Goal: Task Accomplishment & Management: Use online tool/utility

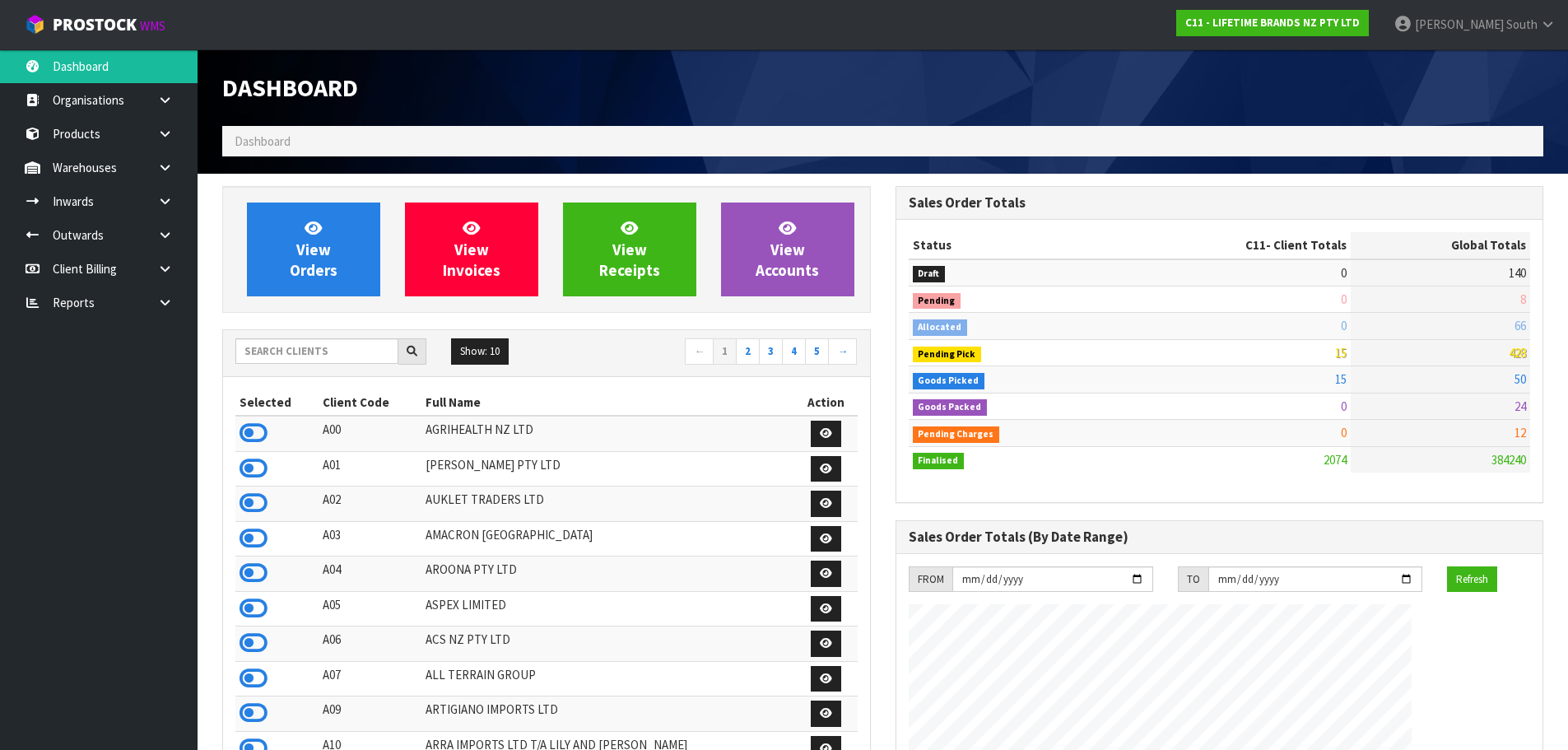
scroll to position [1247, 672]
click at [318, 355] on input "text" at bounding box center [316, 351] width 163 height 26
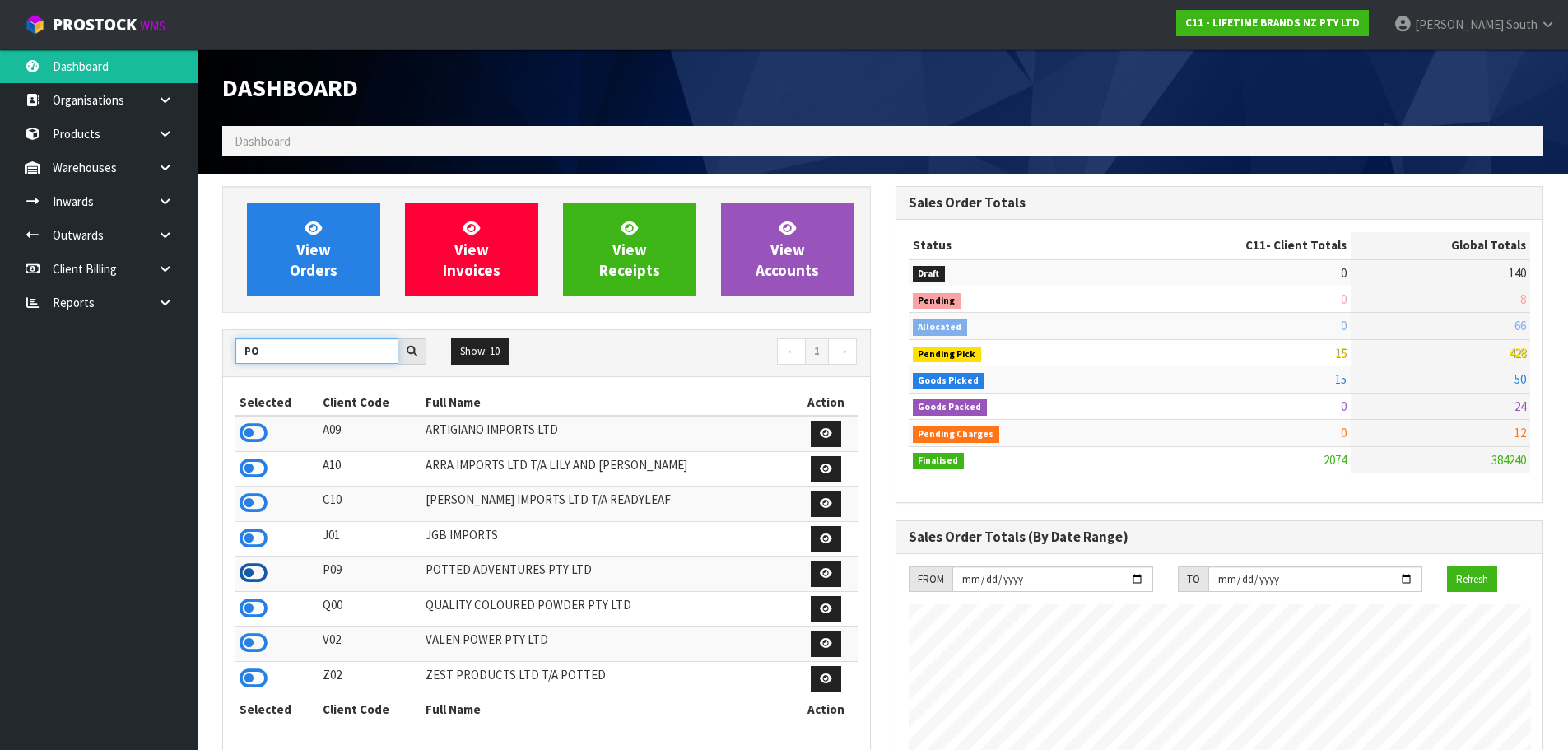
type input "PO"
click at [255, 570] on icon at bounding box center [253, 572] width 28 height 25
click at [169, 162] on icon at bounding box center [165, 167] width 15 height 13
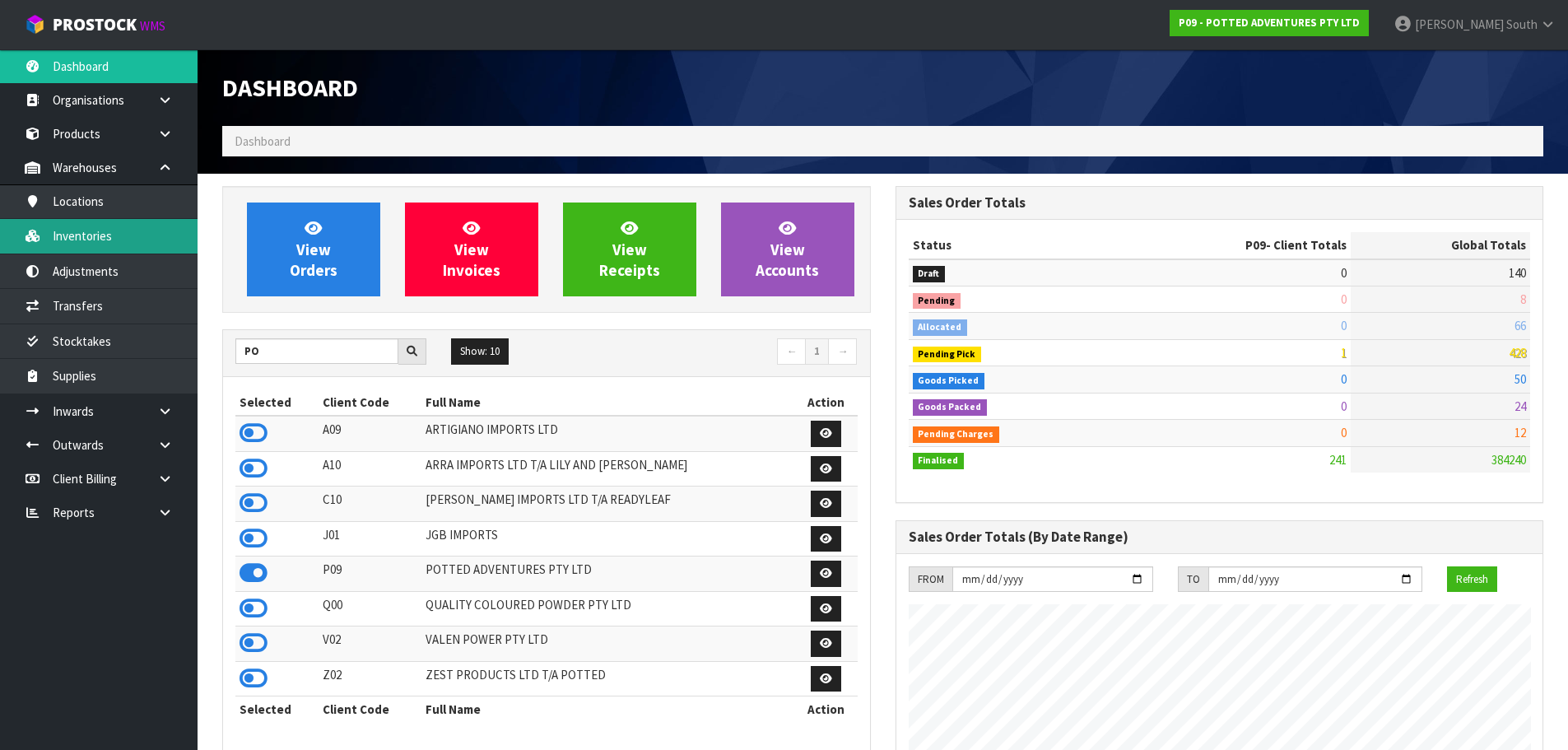
click at [139, 232] on link "Inventories" at bounding box center [99, 236] width 197 height 34
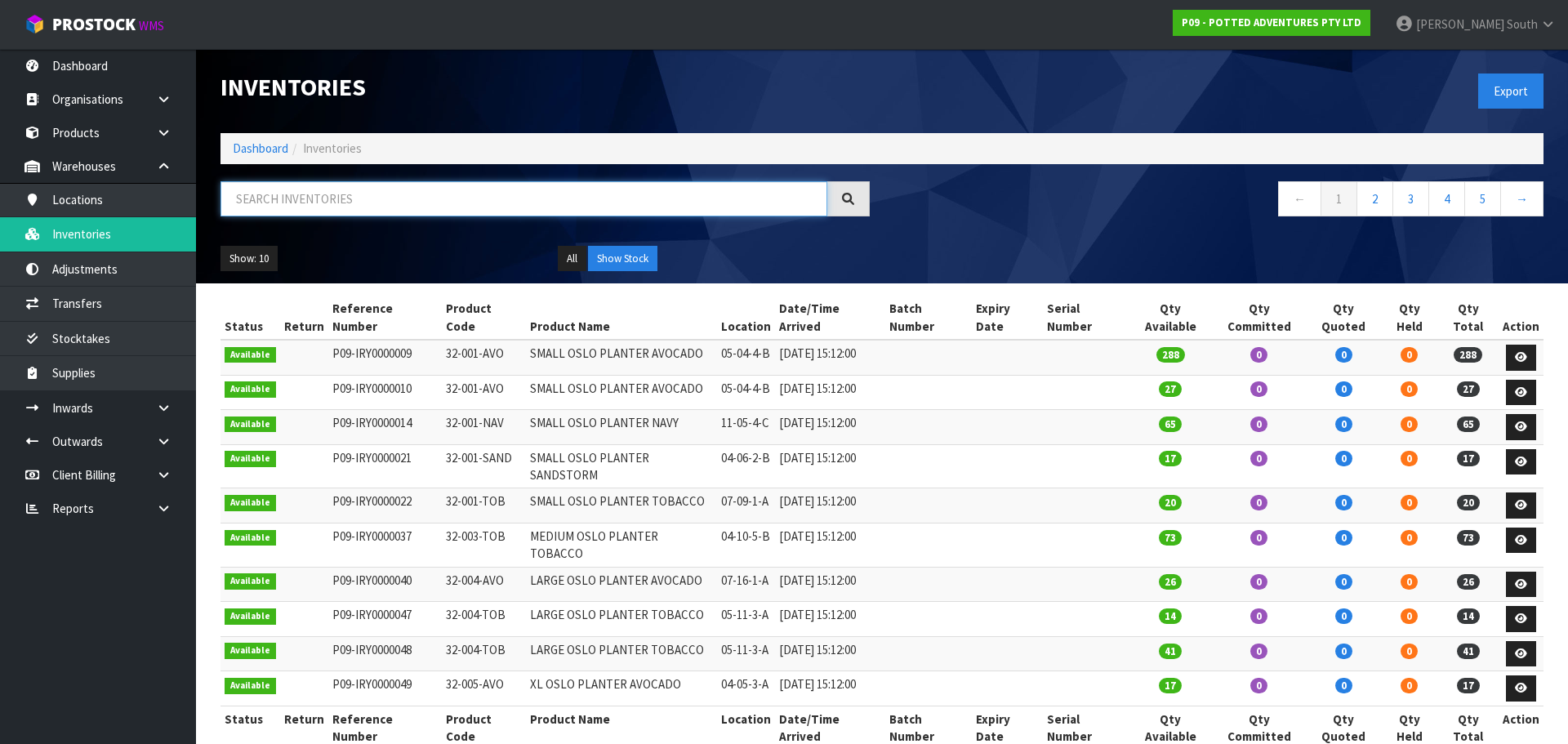
click at [540, 194] on input "text" at bounding box center [524, 199] width 607 height 35
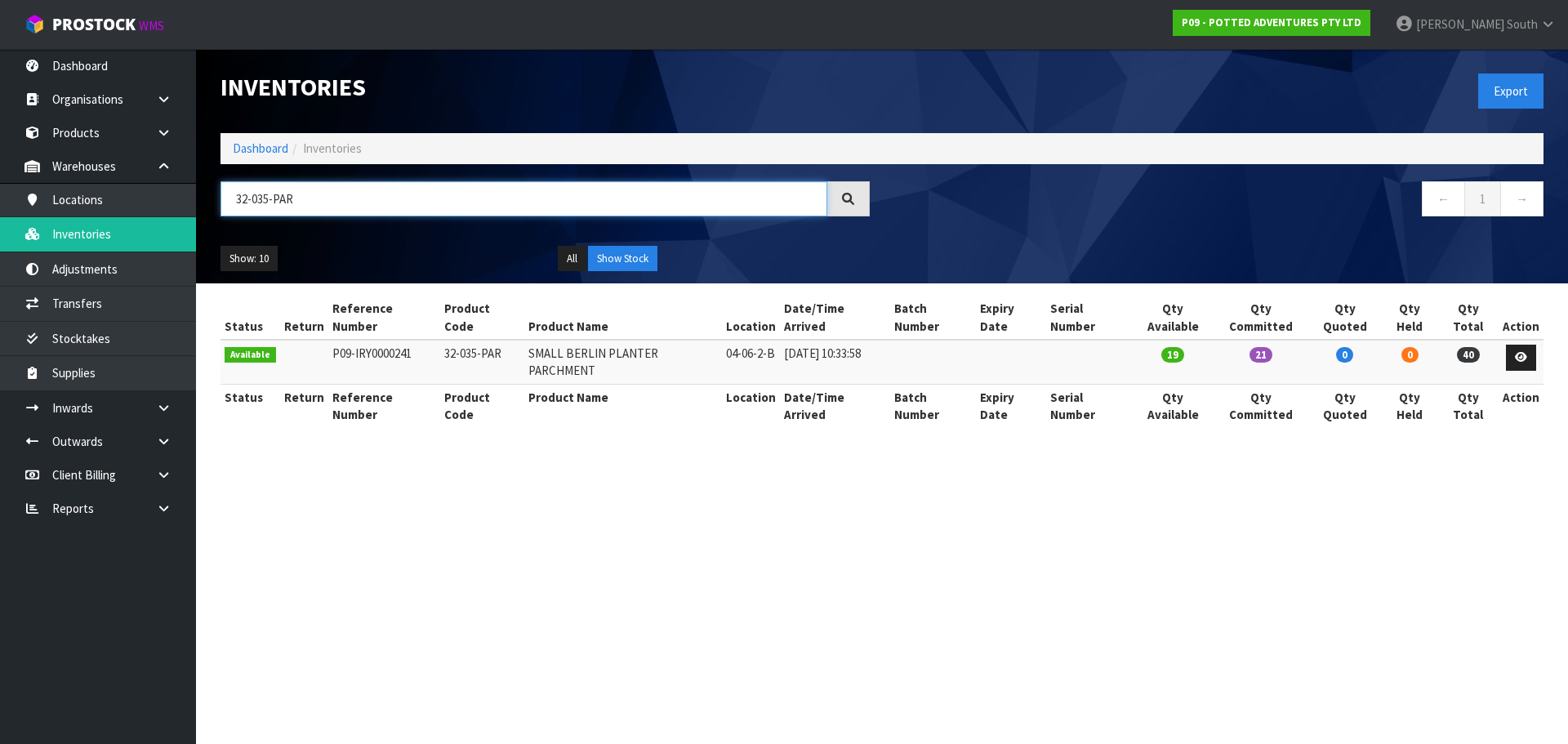
type input "32-035-PAR"
click at [1513, 345] on link at bounding box center [1522, 357] width 30 height 26
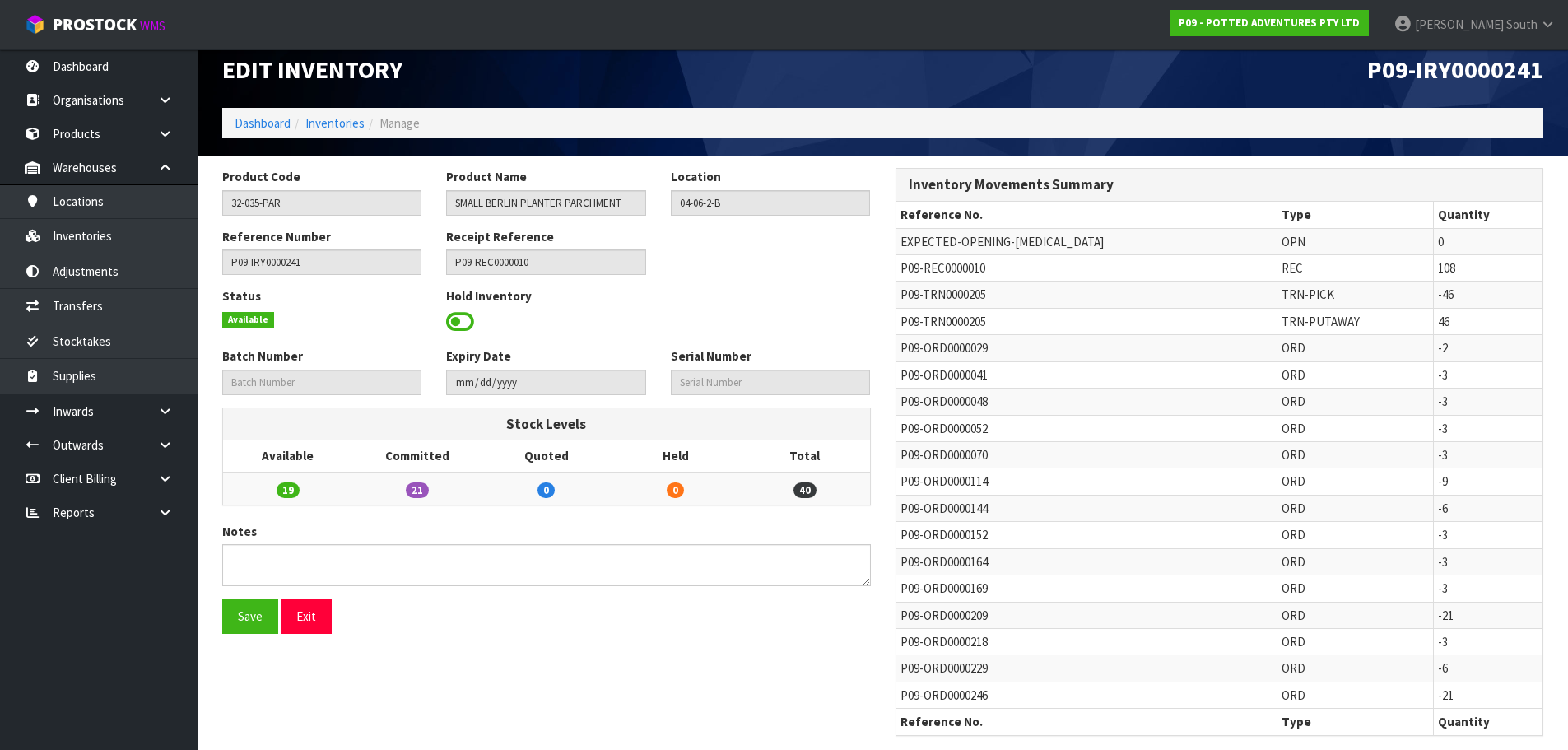
scroll to position [34, 0]
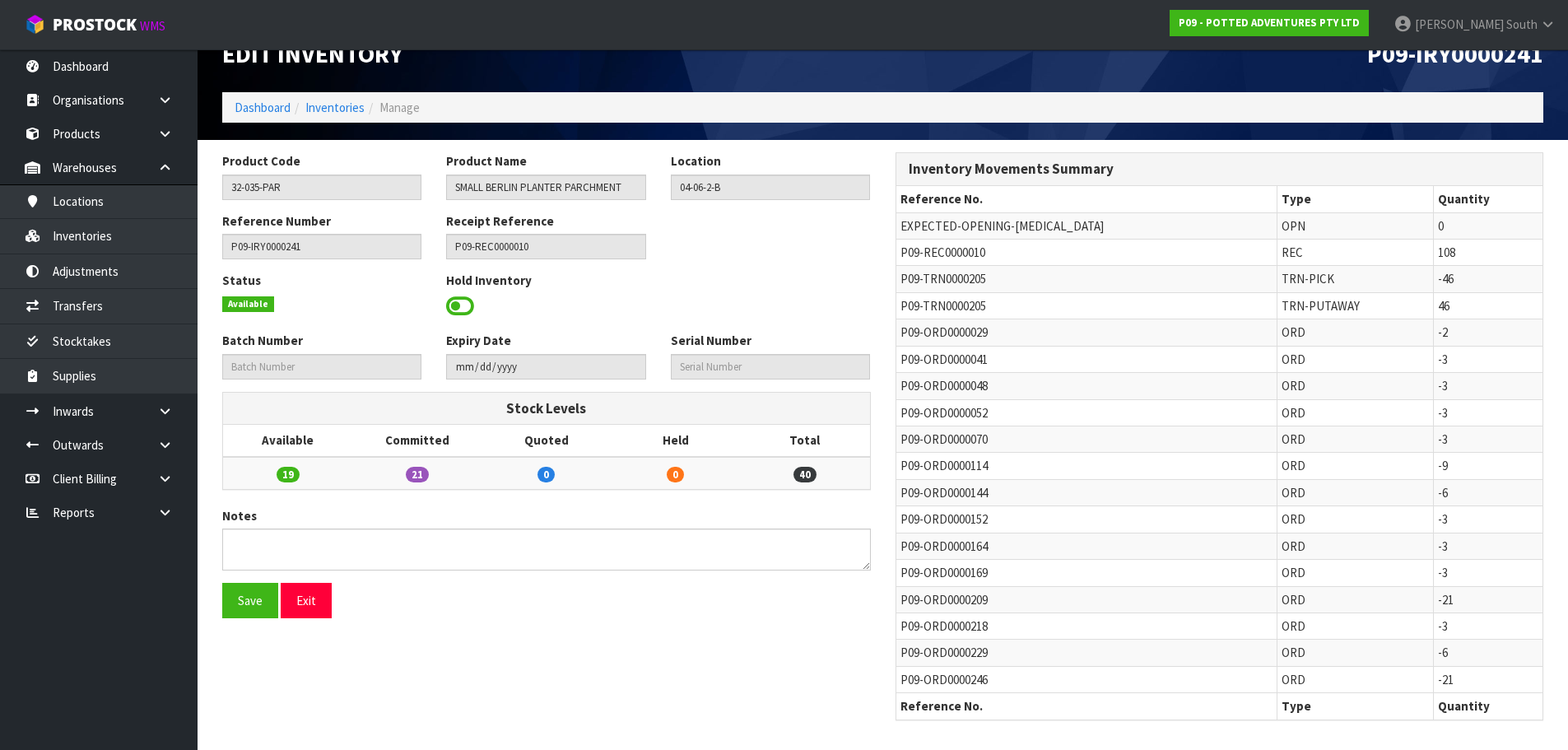
click at [924, 310] on span "P09-TRN0000205" at bounding box center [943, 306] width 86 height 15
click at [925, 308] on span "P09-TRN0000205" at bounding box center [943, 306] width 86 height 15
click at [102, 312] on link "Transfers" at bounding box center [99, 306] width 197 height 34
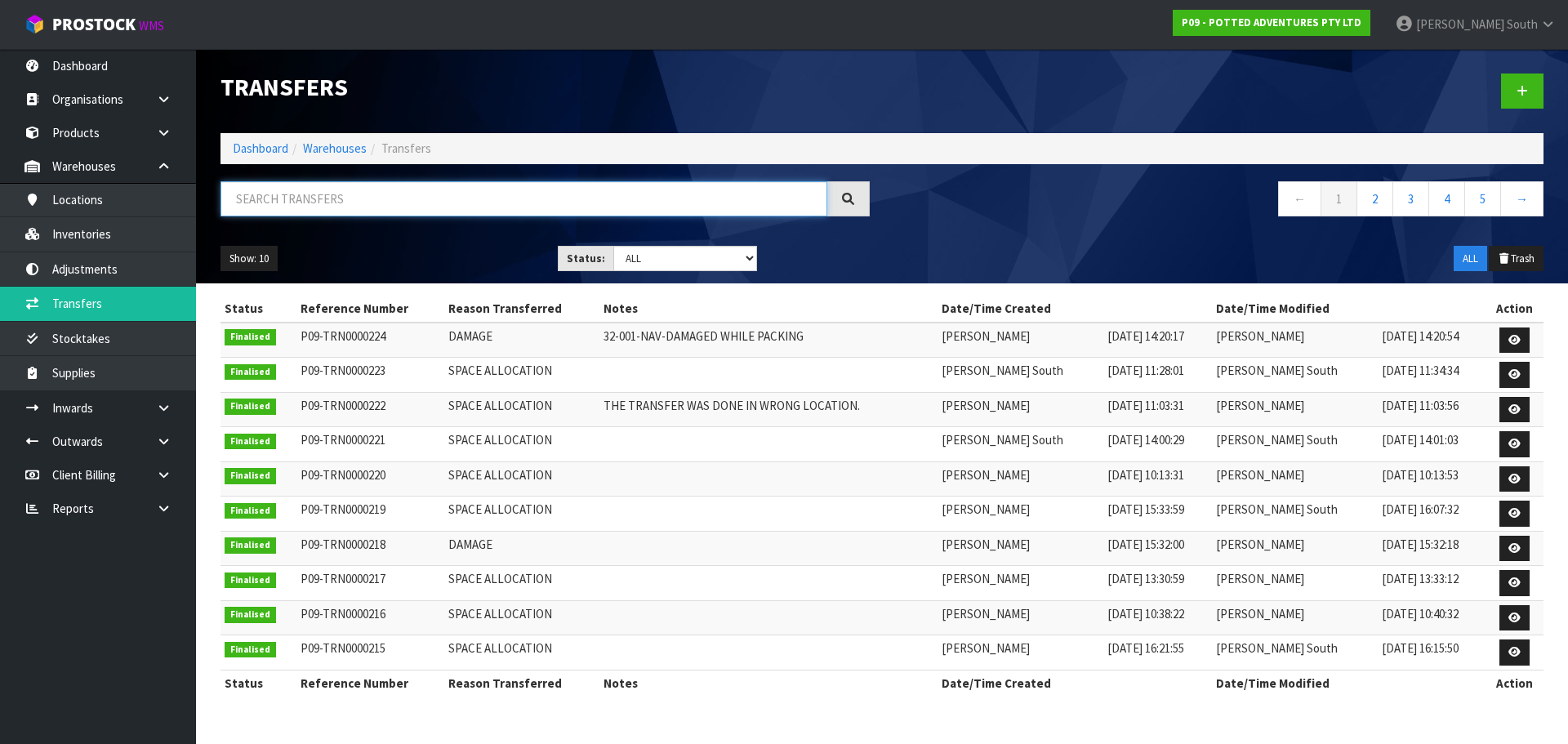
click at [507, 187] on input "text" at bounding box center [524, 199] width 607 height 35
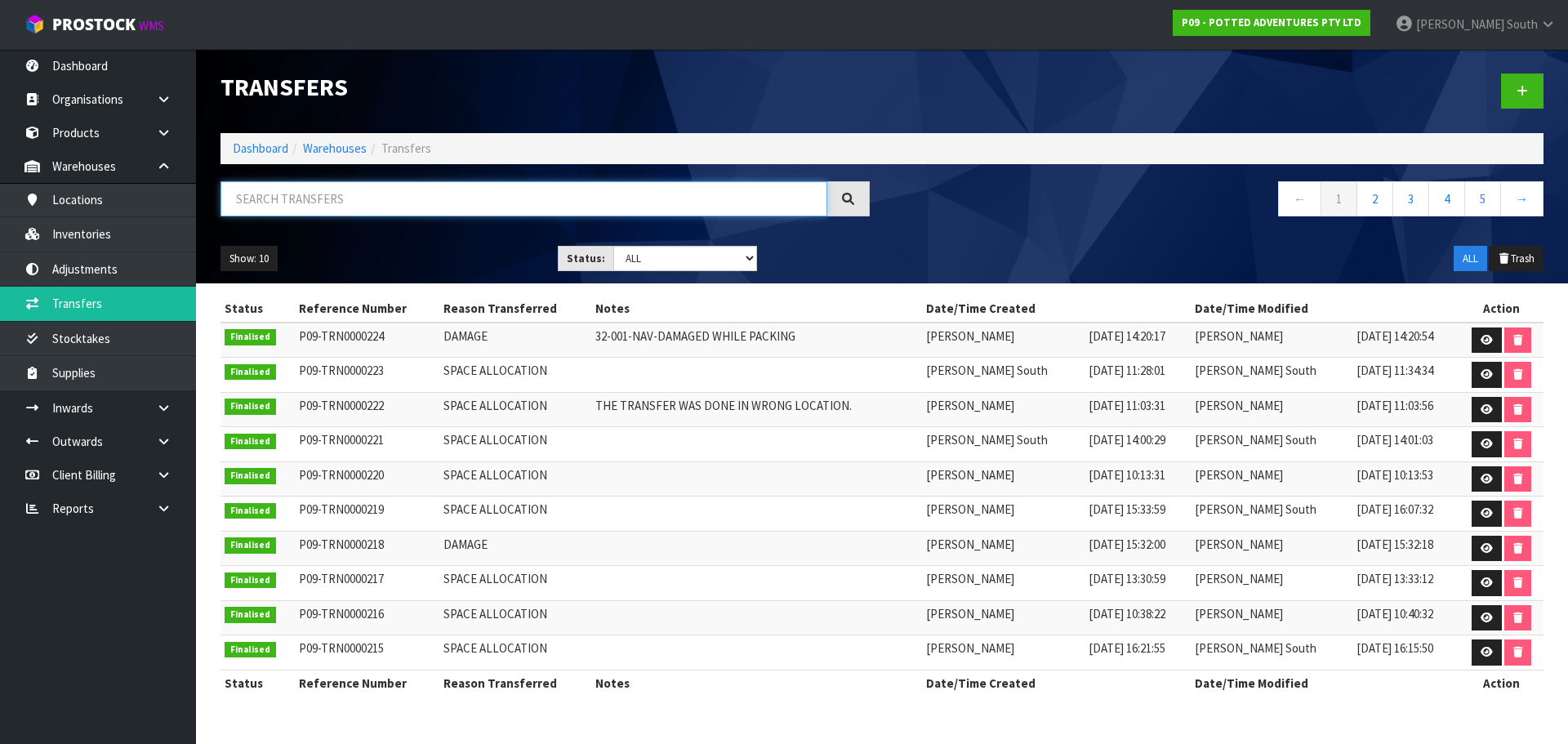
paste input "E04-5116"
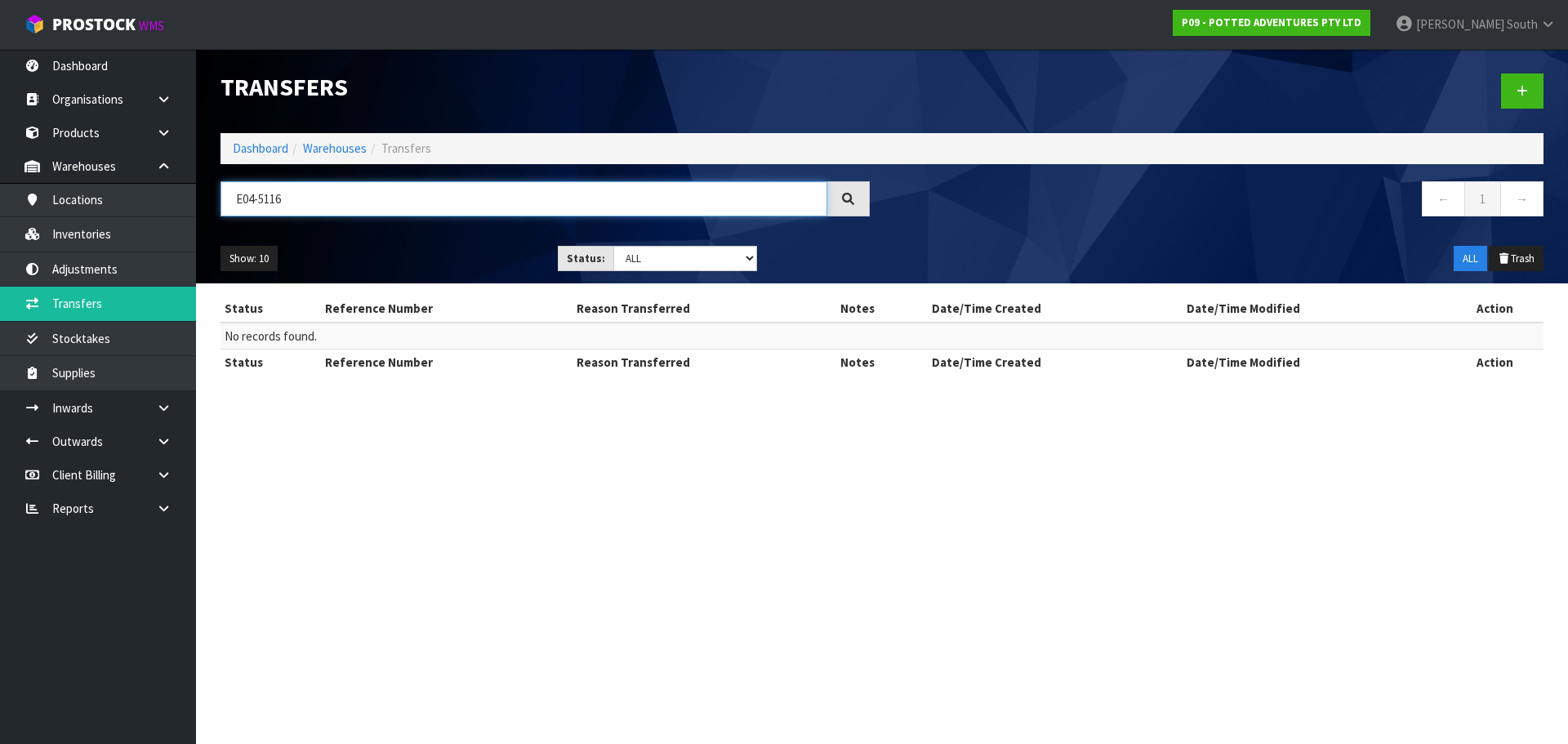
click at [324, 209] on input "E04-5116" at bounding box center [524, 199] width 607 height 35
drag, startPoint x: 324, startPoint y: 206, endPoint x: 119, endPoint y: 198, distance: 205.2
click at [119, 198] on body "Toggle navigation ProStock WMS P09 - POTTED ADVENTURES PTY LTD [PERSON_NAME] So…" at bounding box center [784, 372] width 1568 height 744
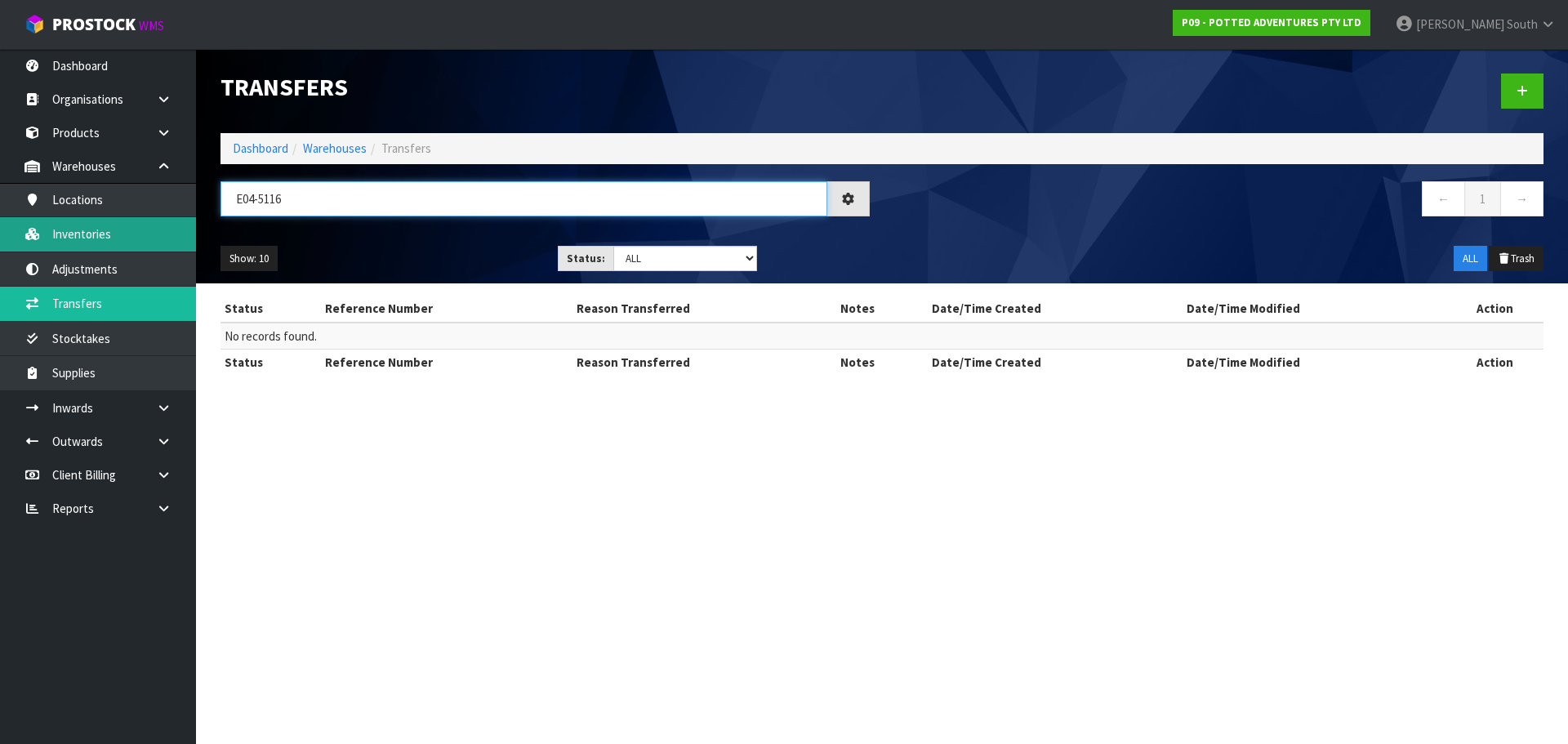
type input "E04-5116"
click at [74, 241] on link "Inventories" at bounding box center [98, 234] width 196 height 34
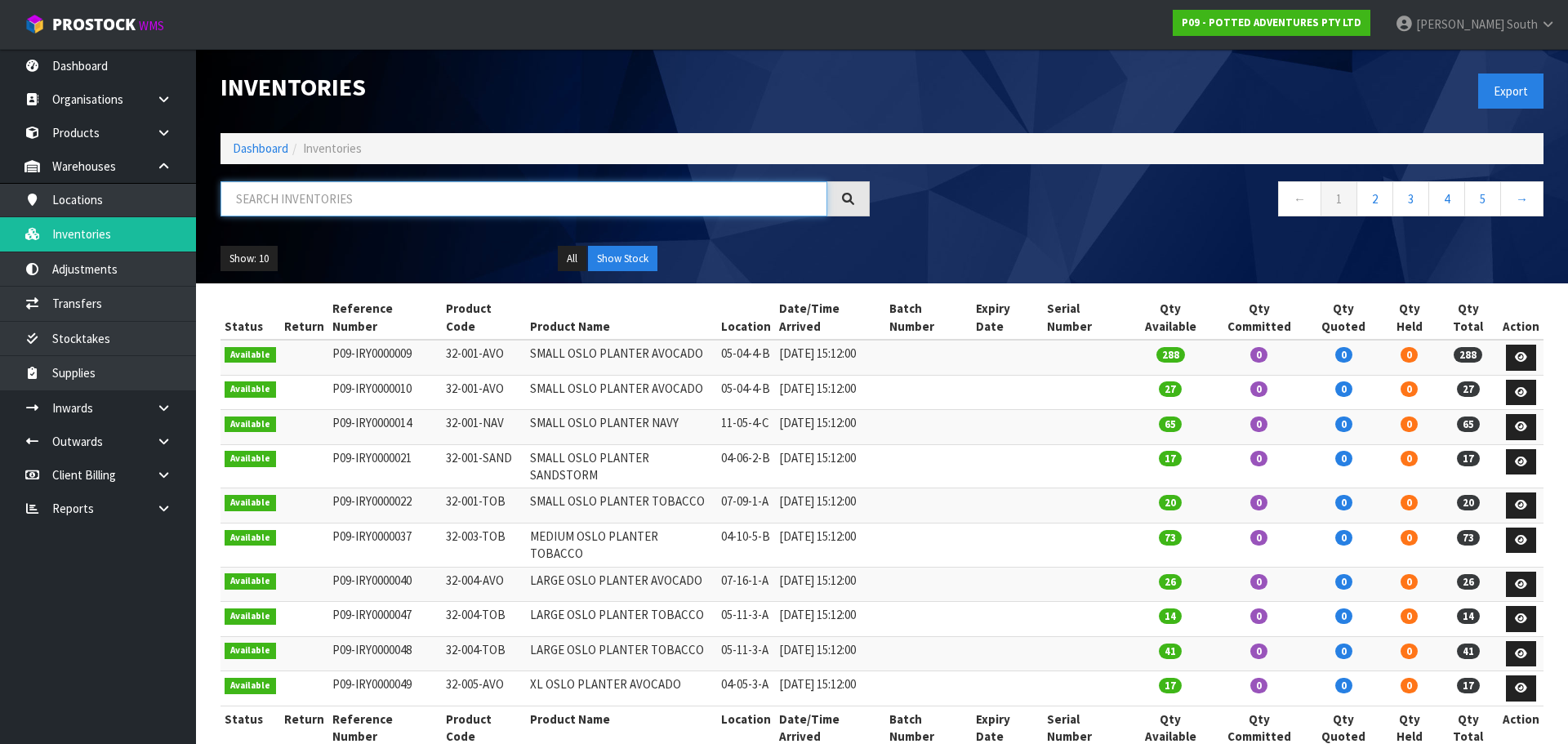
click at [301, 194] on input "text" at bounding box center [524, 199] width 607 height 35
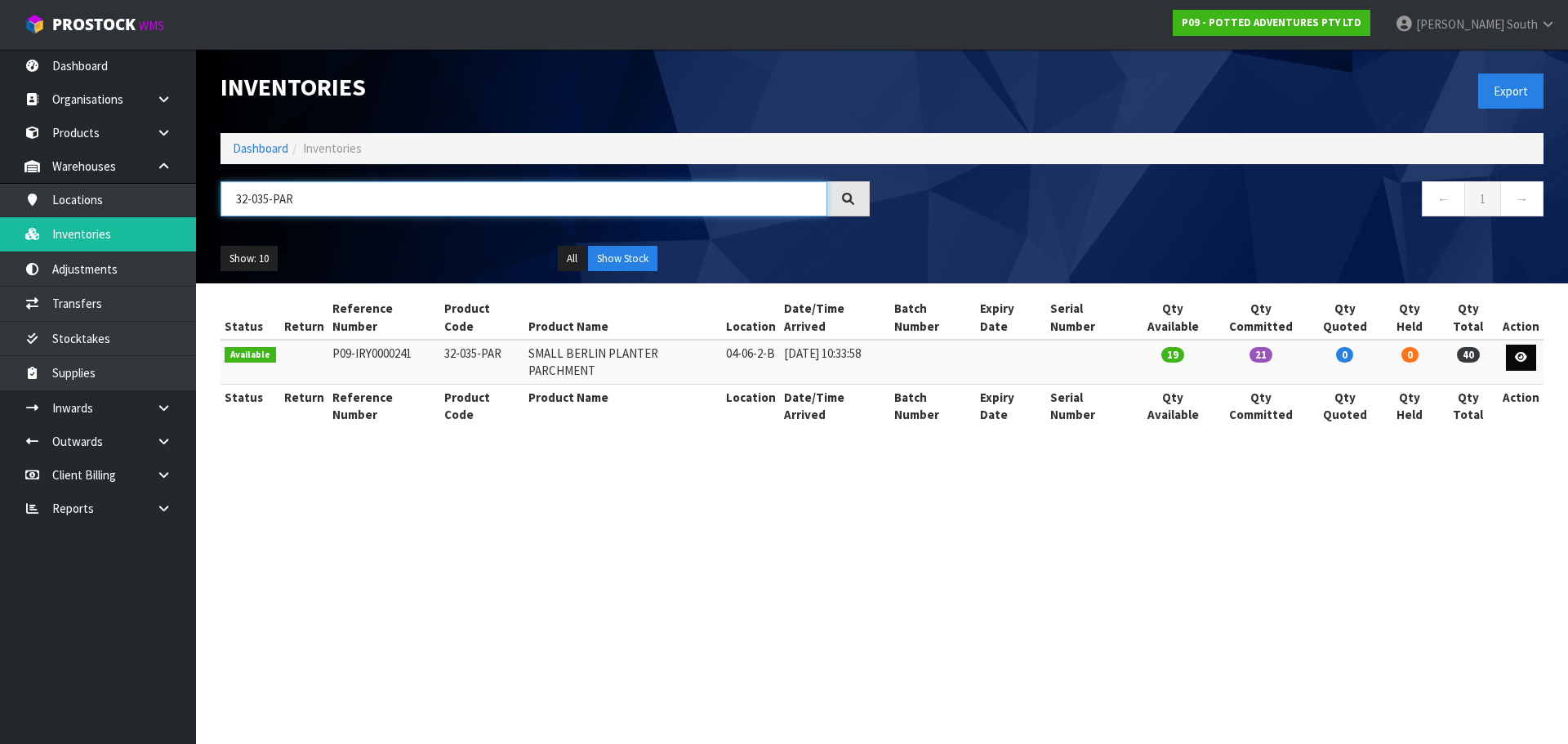
type input "32-035-PAR"
click at [1519, 347] on link at bounding box center [1522, 357] width 30 height 26
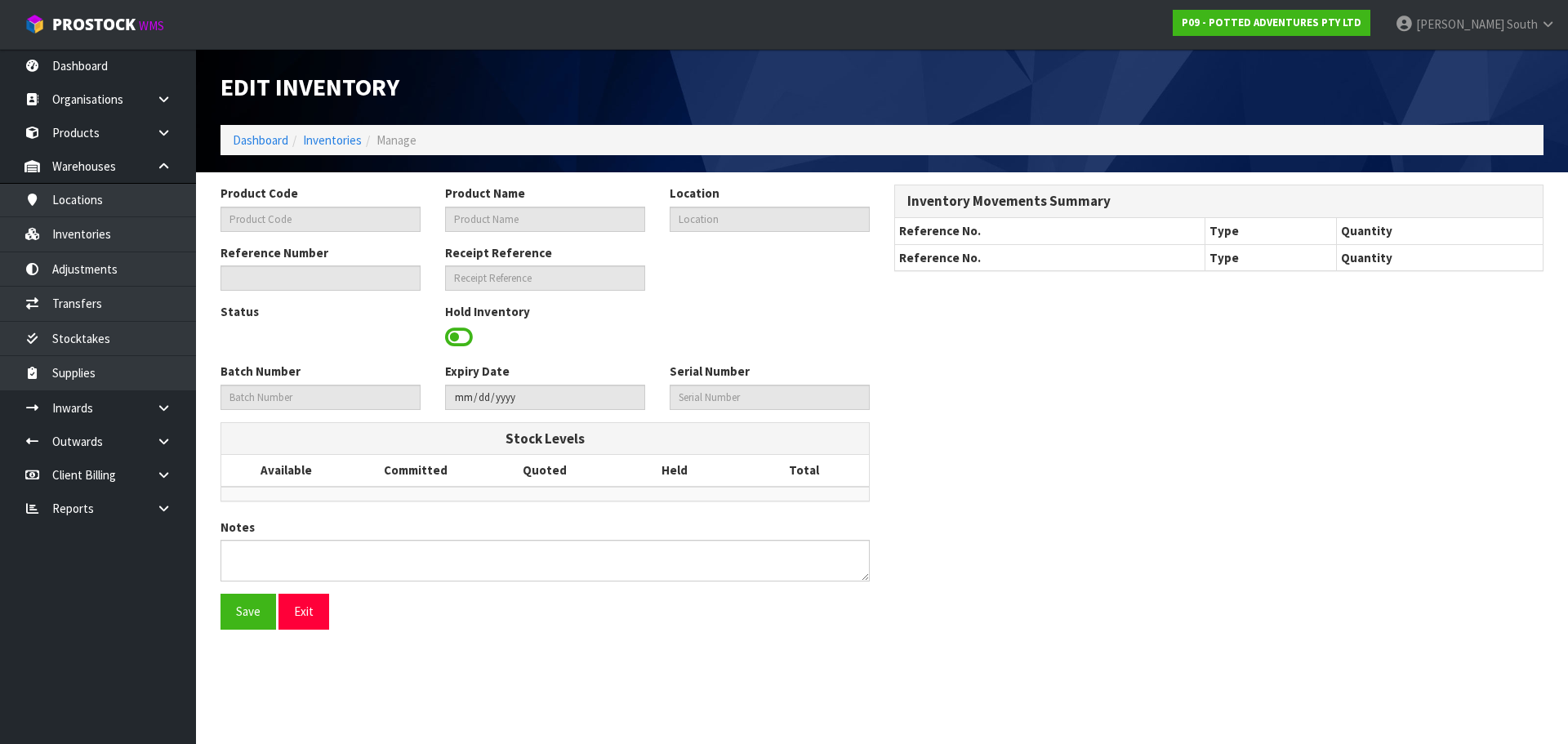
type input "32-035-PAR"
type input "SMALL BERLIN PLANTER PARCHMENT"
type input "04-06-2-B"
type input "P09-IRY0000241"
type input "P09-REC0000010"
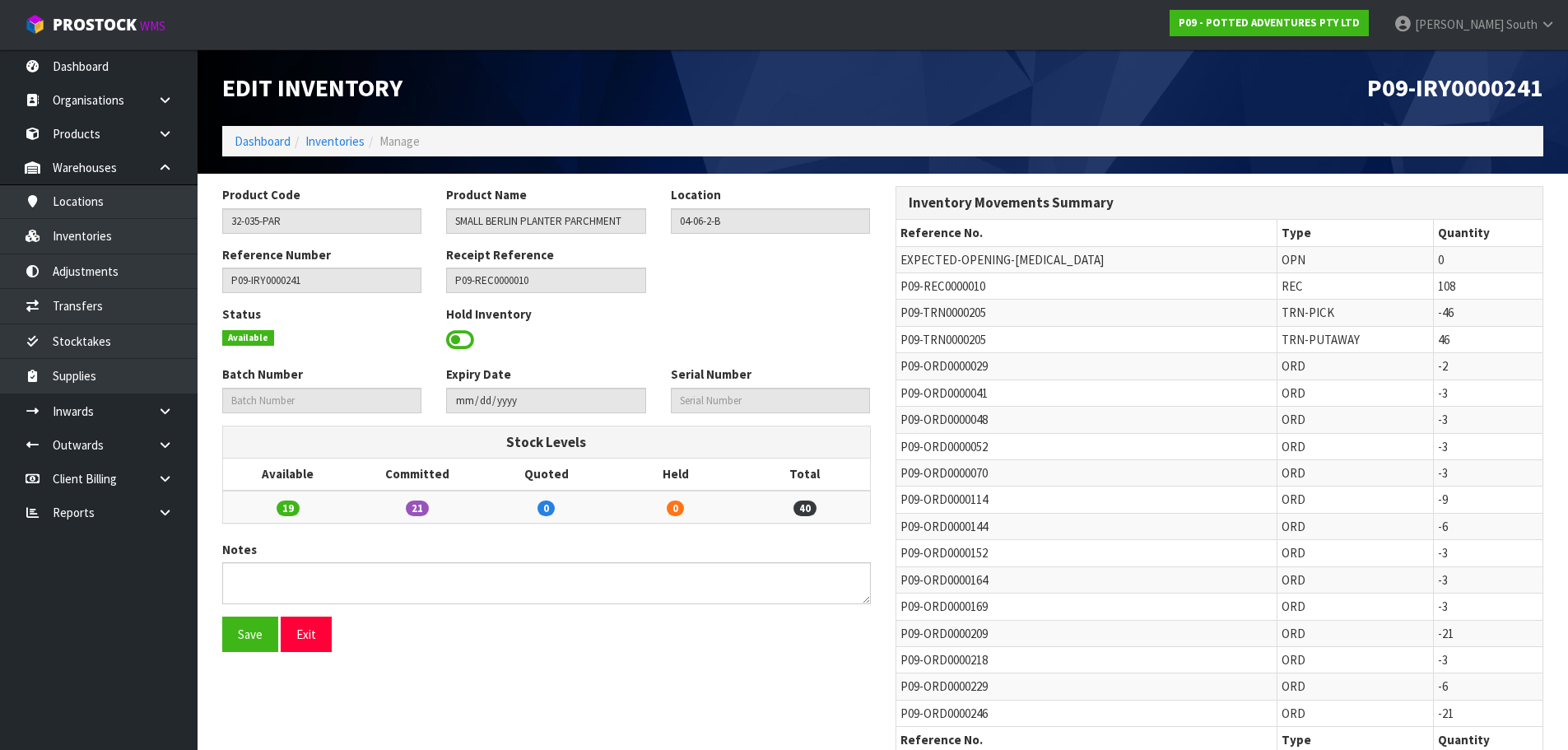
click at [930, 339] on span "P09-TRN0000205" at bounding box center [943, 340] width 86 height 15
click at [930, 338] on span "P09-TRN0000205" at bounding box center [943, 340] width 86 height 15
copy tr "P09-TRN0000205"
click at [161, 307] on link "Transfers" at bounding box center [99, 306] width 197 height 34
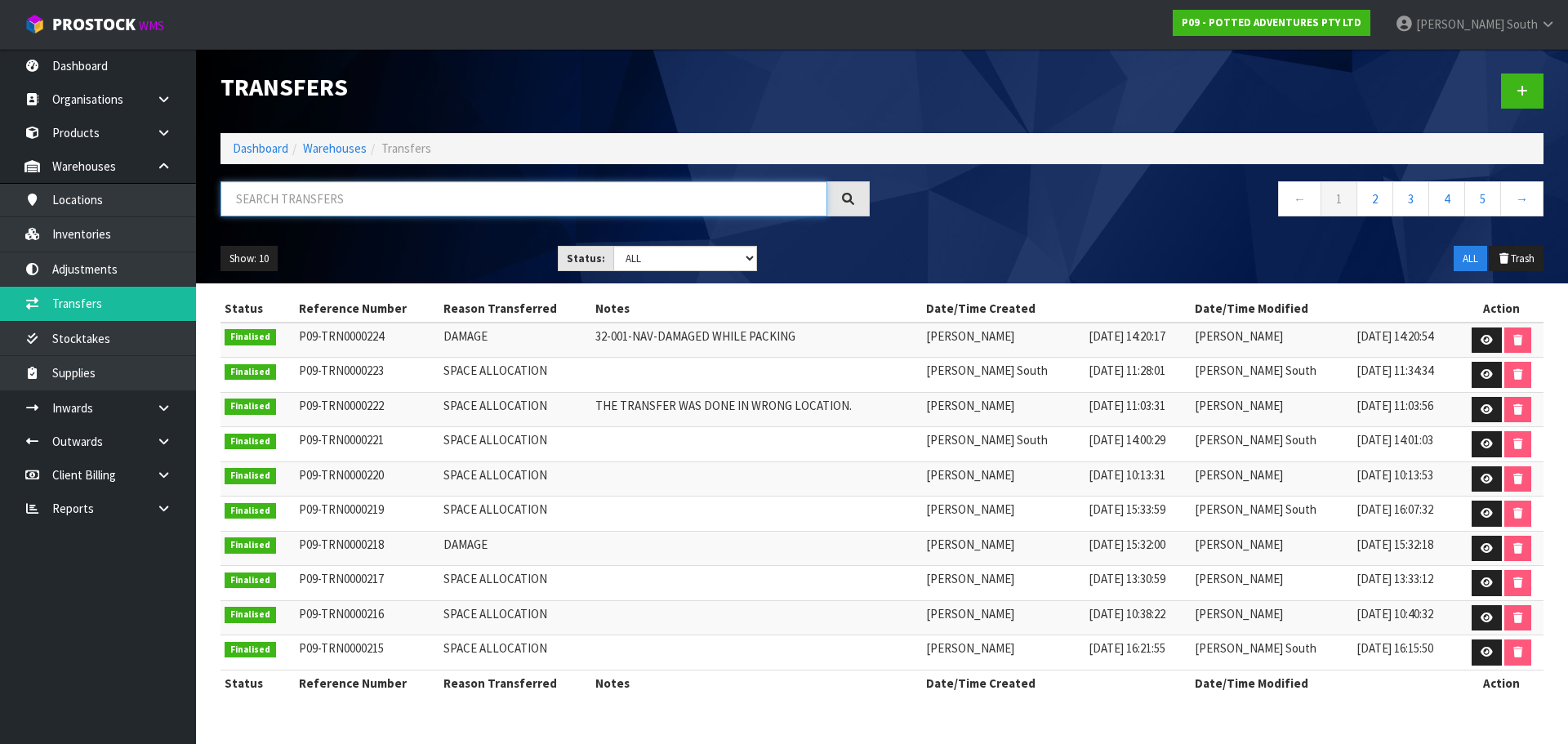
click at [401, 206] on input "text" at bounding box center [524, 199] width 607 height 35
paste input "P09-TRN0000205"
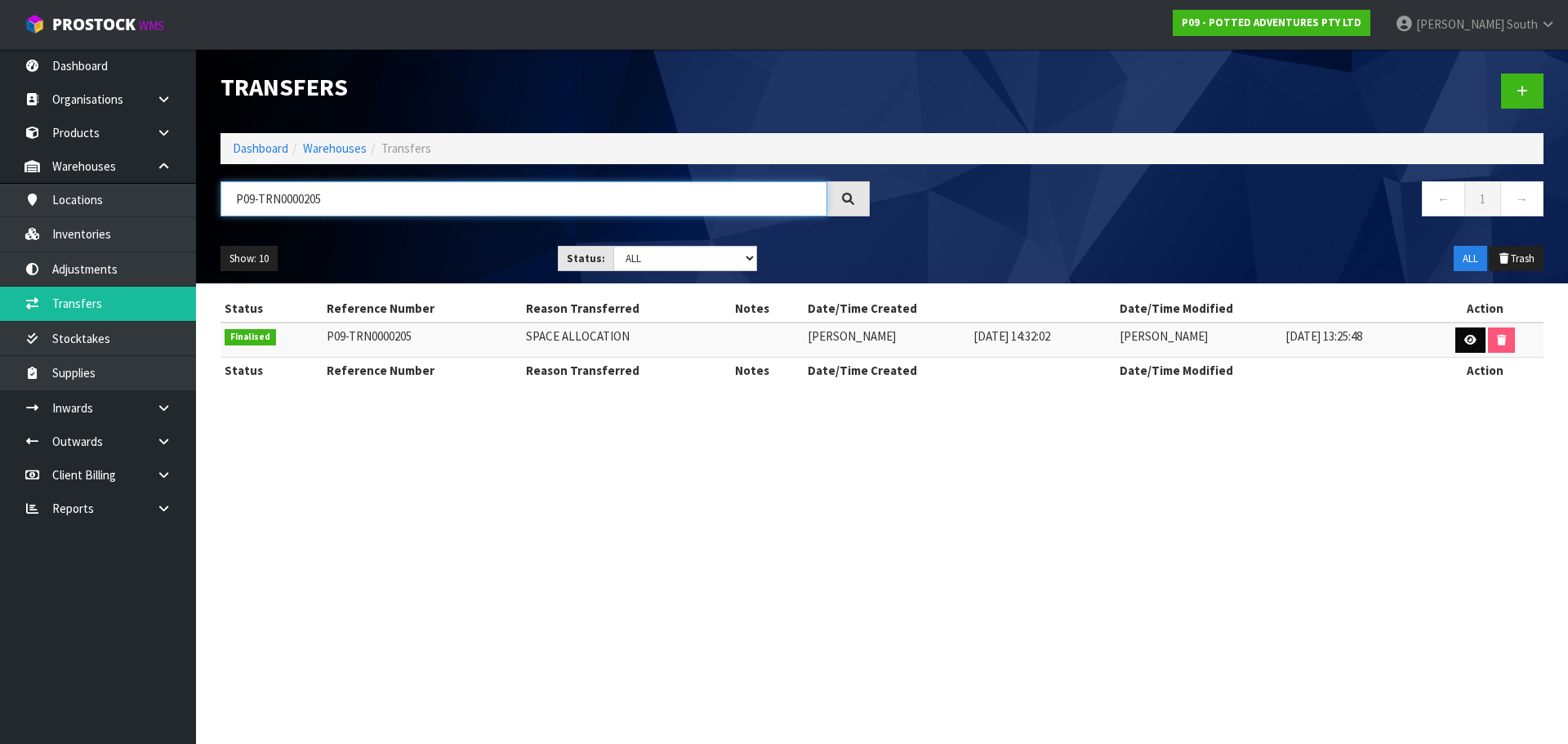
type input "P09-TRN0000205"
click at [1475, 346] on link at bounding box center [1471, 340] width 30 height 26
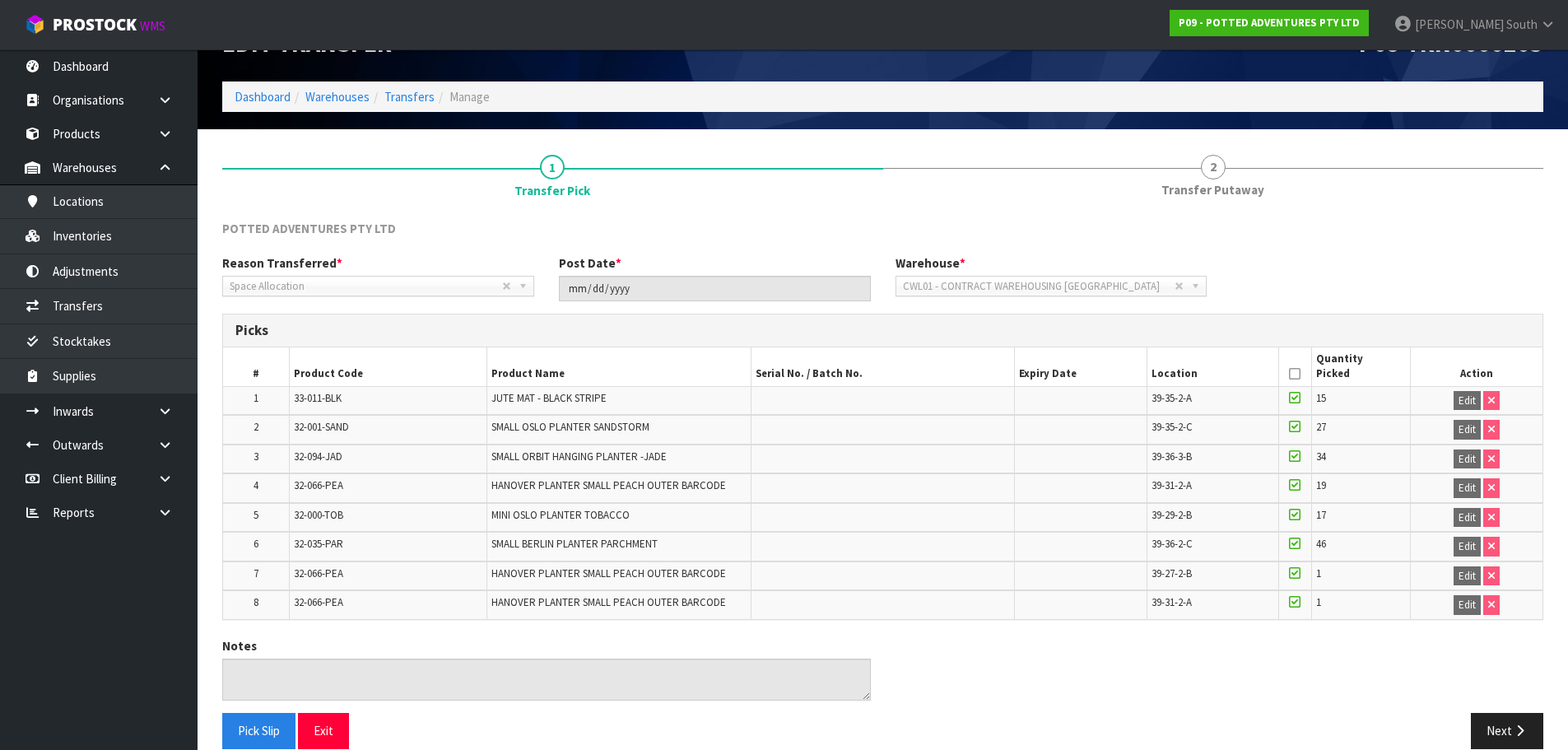
scroll to position [68, 0]
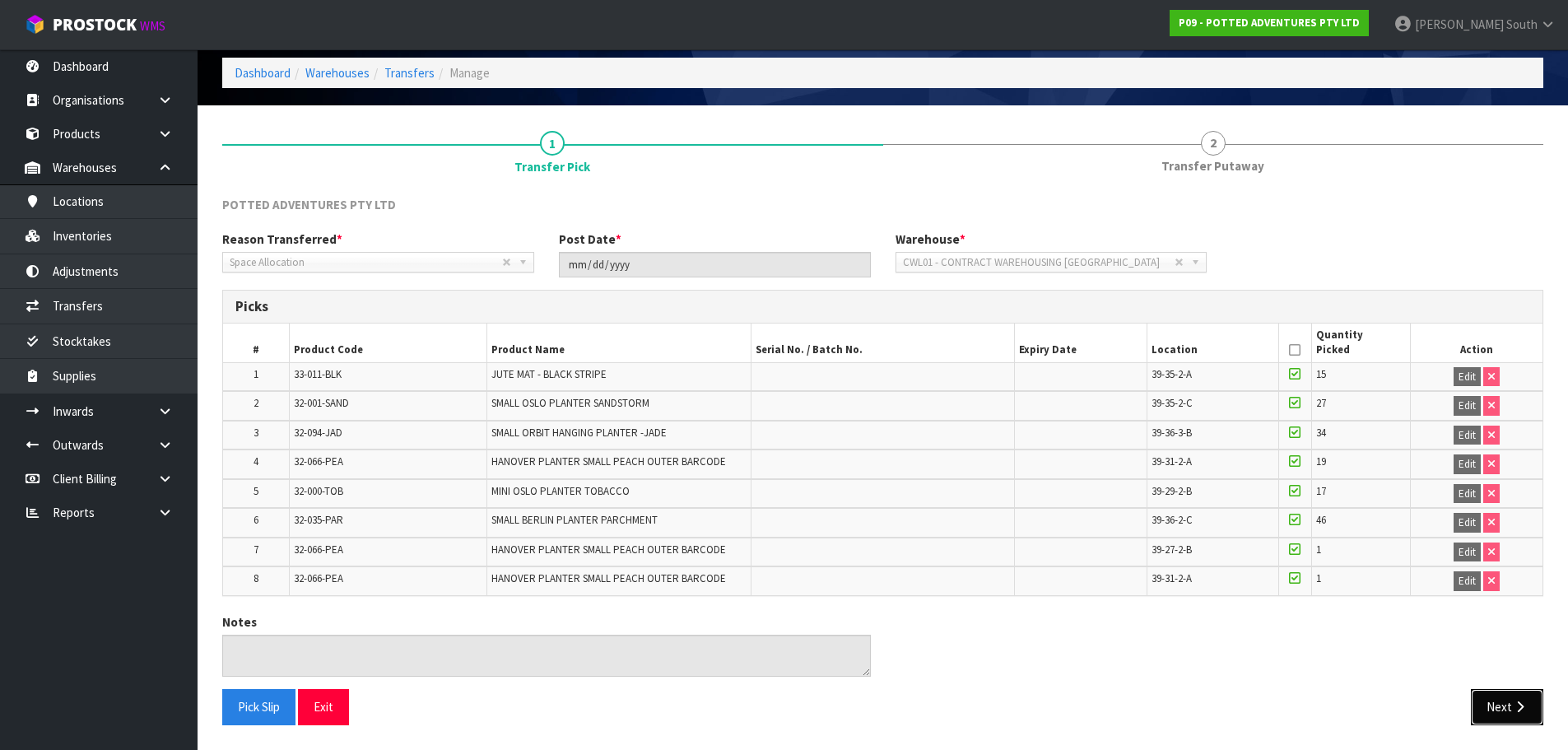
drag, startPoint x: 1479, startPoint y: 715, endPoint x: 1355, endPoint y: 667, distance: 133.0
click at [1479, 713] on button "Next" at bounding box center [1507, 707] width 72 height 36
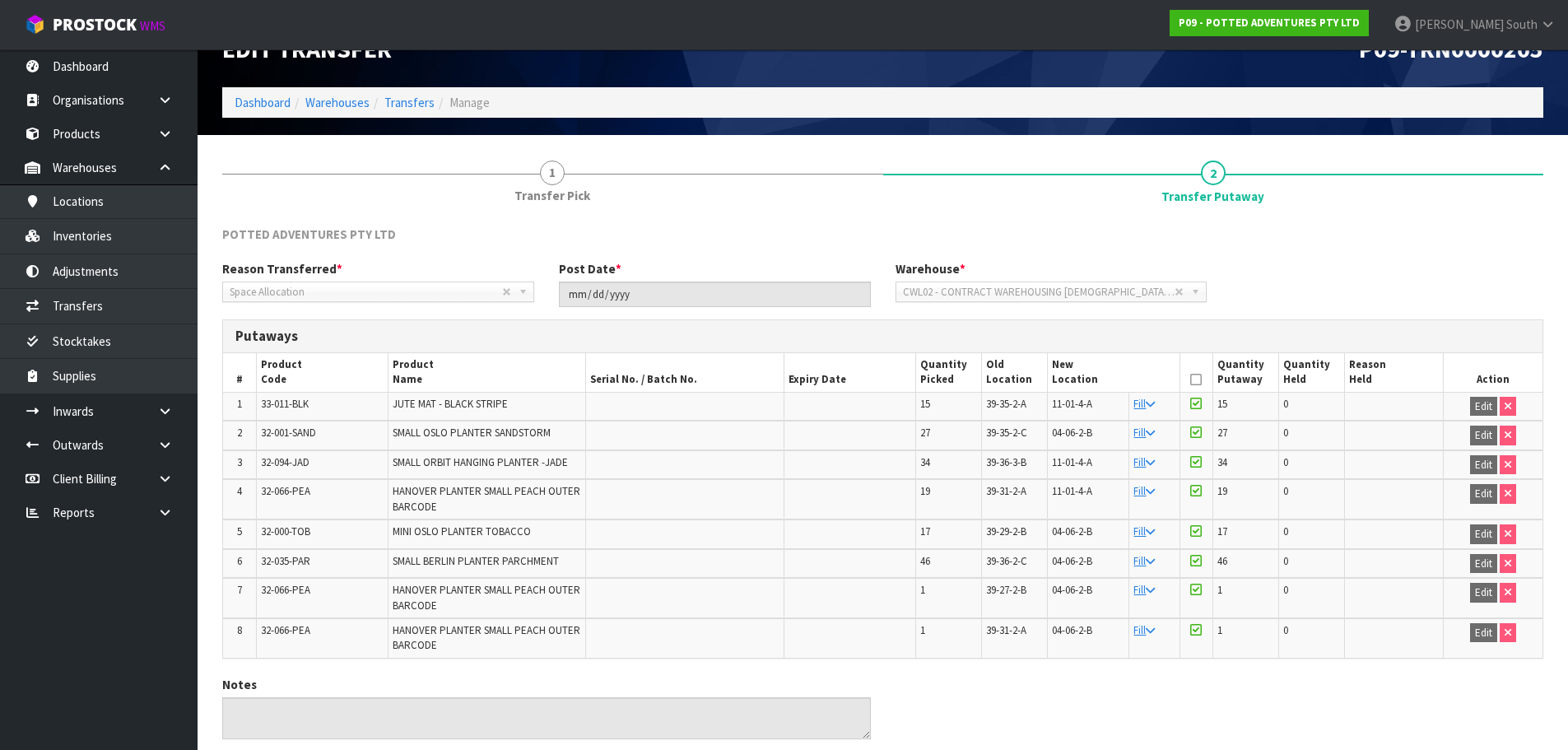
scroll to position [101, 0]
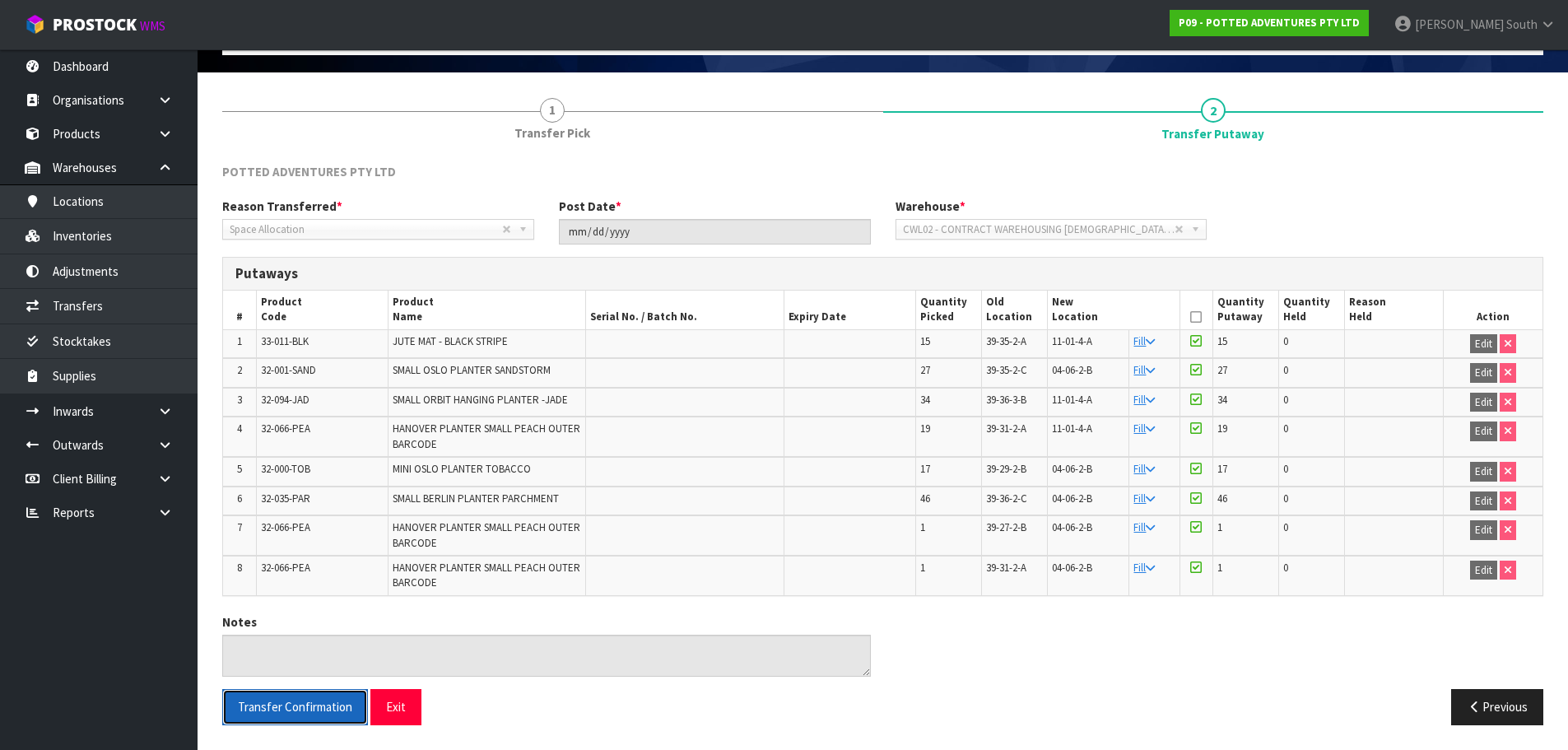
click at [308, 707] on span "Transfer Confirmation" at bounding box center [295, 707] width 114 height 15
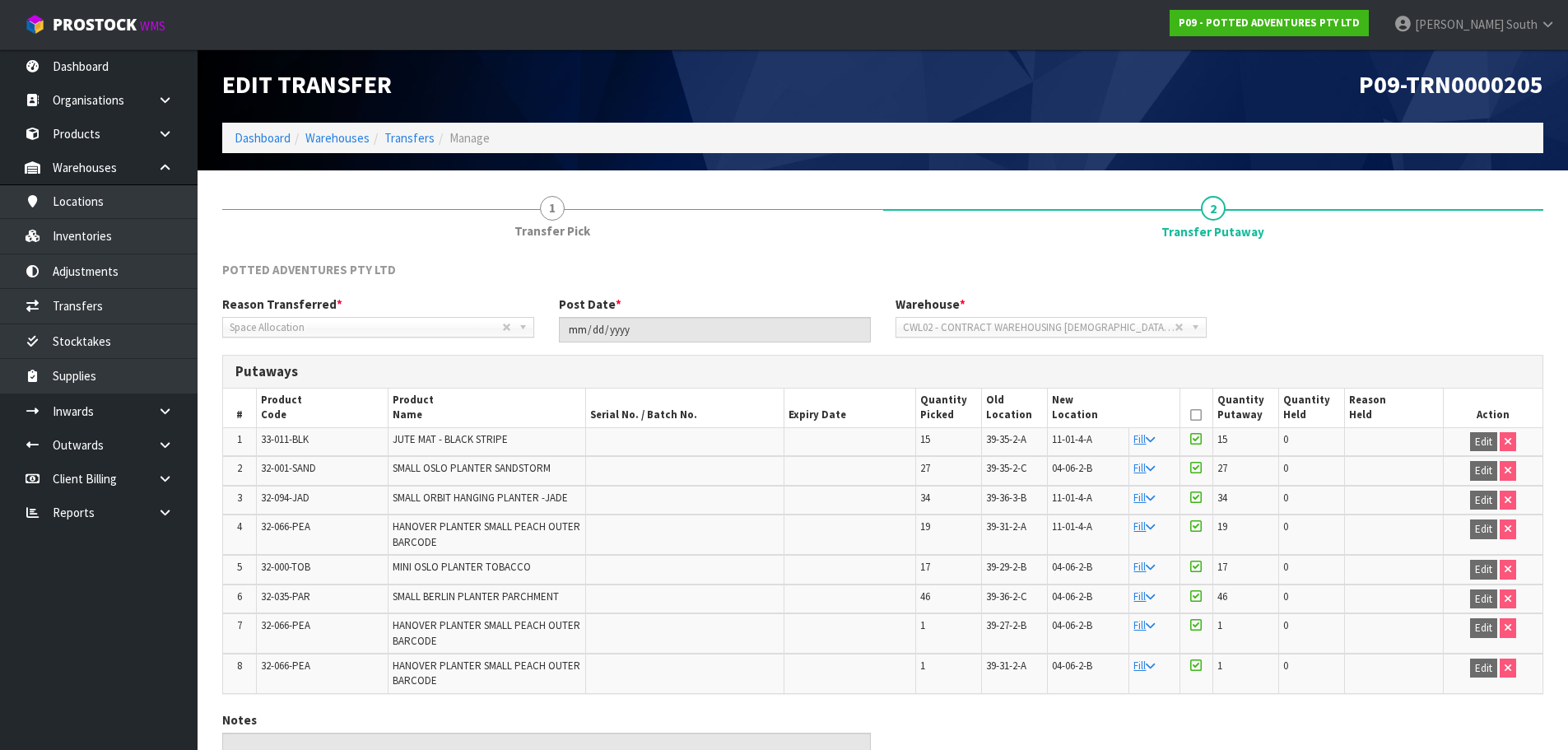
scroll to position [0, 0]
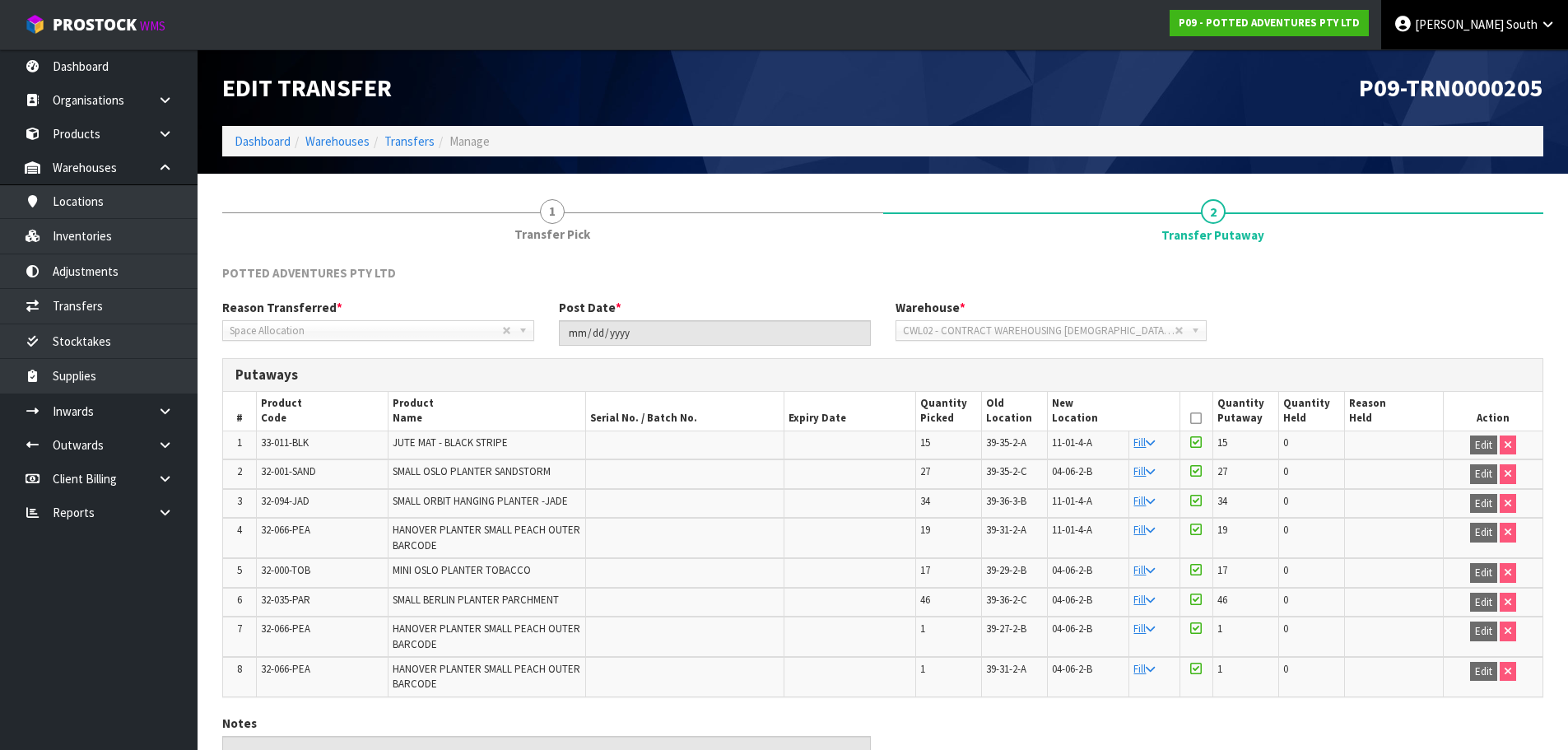
click at [1558, 20] on link "[PERSON_NAME] South" at bounding box center [1474, 25] width 186 height 49
click at [1526, 63] on link "Logout" at bounding box center [1502, 66] width 130 height 22
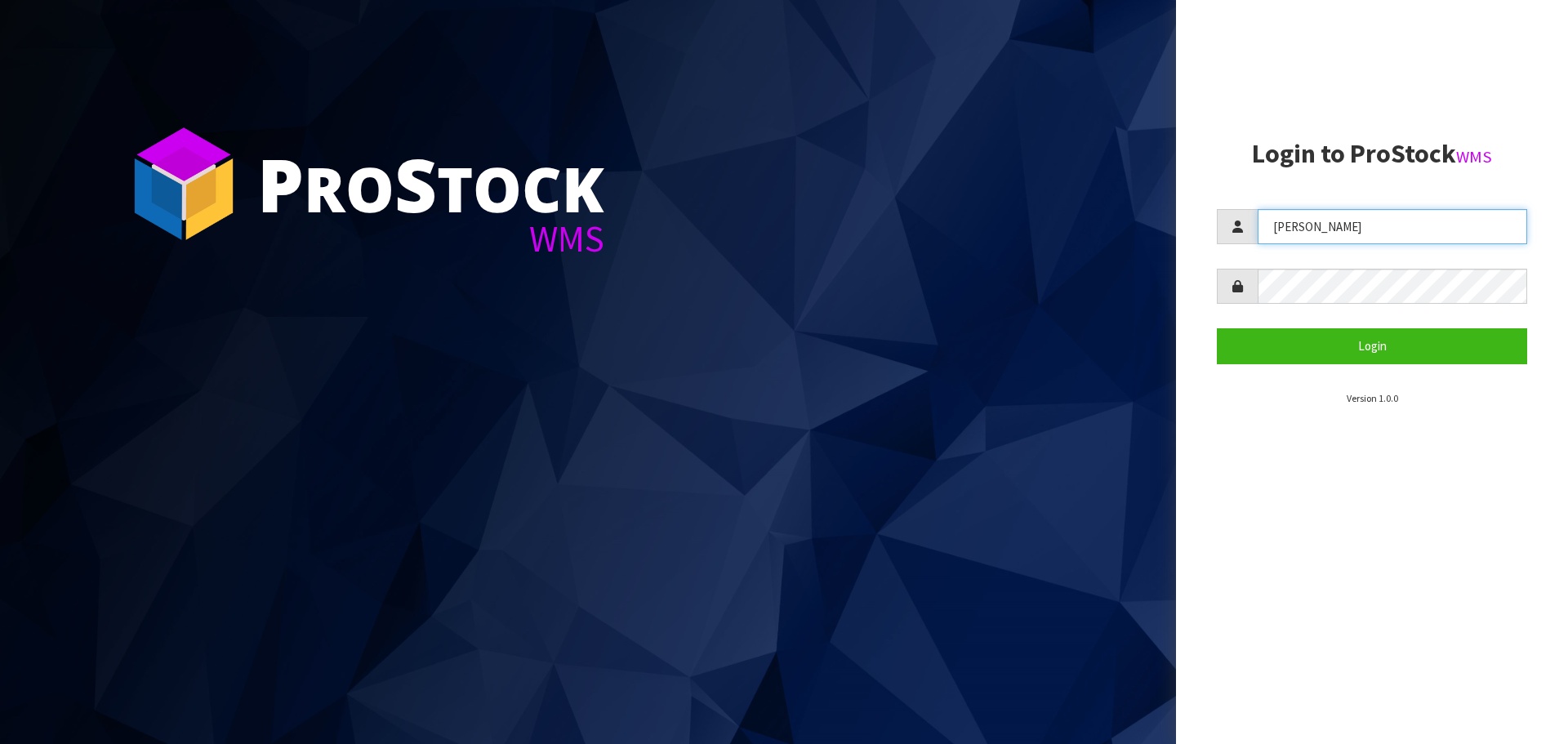
drag, startPoint x: 1326, startPoint y: 232, endPoint x: 996, endPoint y: 232, distance: 330.0
click at [996, 232] on div "P ro S tock WMS Login to ProStock WMS Lalisha Login Version 1.0.0" at bounding box center [784, 372] width 1568 height 744
type input "meena"
click at [1198, 291] on aside "Login to ProStock WMS meena Login Version 1.0.0" at bounding box center [1372, 372] width 392 height 744
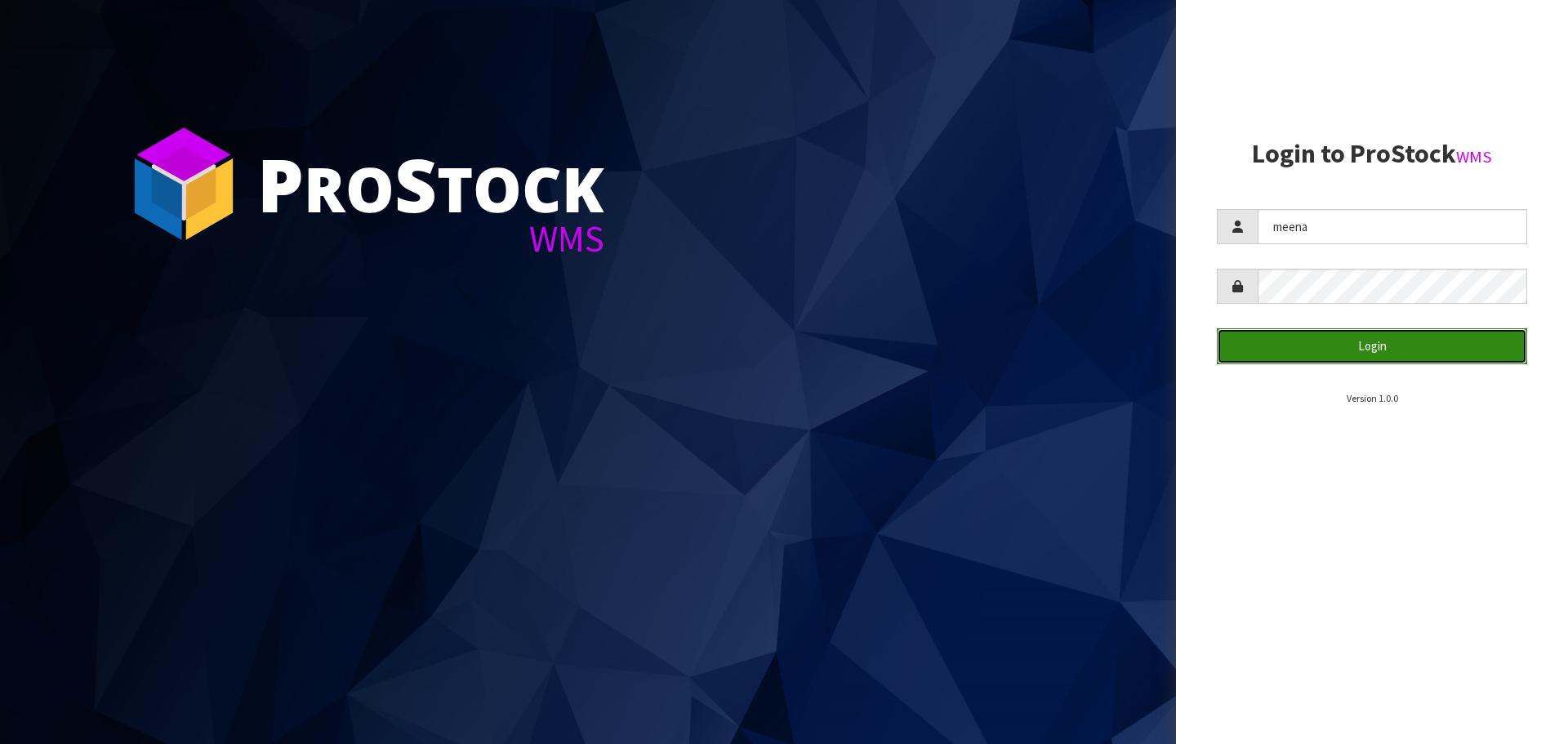
click at [1248, 339] on button "Login" at bounding box center [1371, 346] width 310 height 35
